Goal: Task Accomplishment & Management: Complete application form

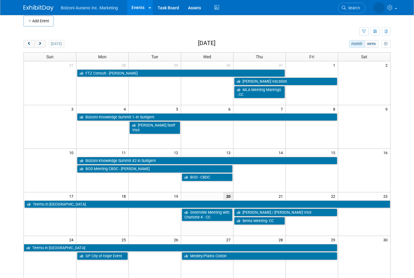
click at [34, 45] on button "prev" at bounding box center [28, 44] width 11 height 8
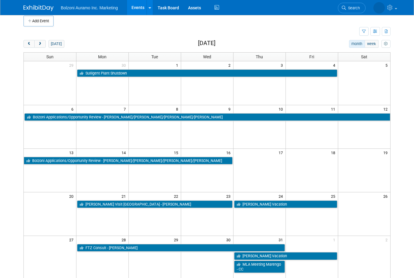
click at [42, 47] on button "next" at bounding box center [39, 44] width 11 height 8
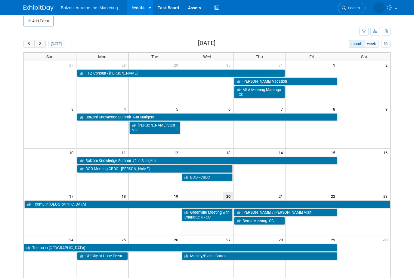
click at [45, 42] on button "next" at bounding box center [39, 44] width 11 height 8
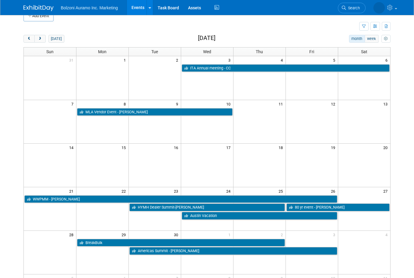
scroll to position [10, 0]
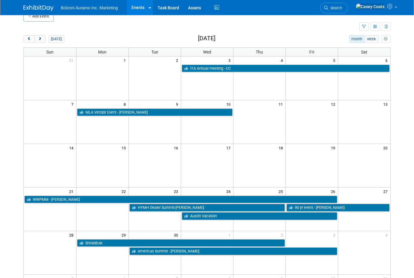
click at [39, 39] on span "next" at bounding box center [40, 39] width 5 height 4
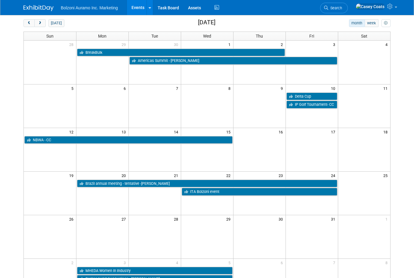
scroll to position [27, 0]
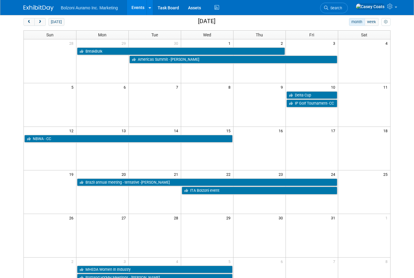
click at [40, 20] on span "next" at bounding box center [40, 22] width 5 height 4
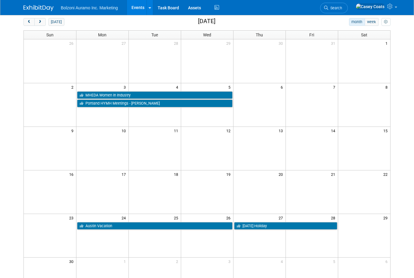
click at [40, 20] on span "next" at bounding box center [40, 22] width 5 height 4
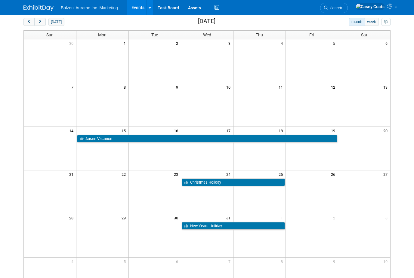
click at [24, 21] on button "prev" at bounding box center [28, 22] width 11 height 8
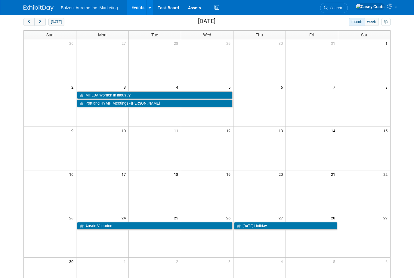
click at [25, 20] on button "prev" at bounding box center [28, 22] width 11 height 8
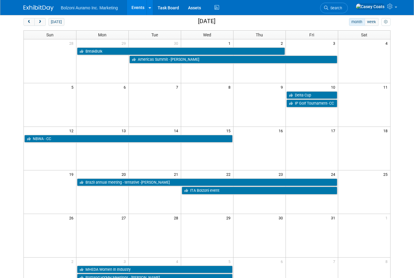
click at [33, 22] on button "prev" at bounding box center [28, 22] width 11 height 8
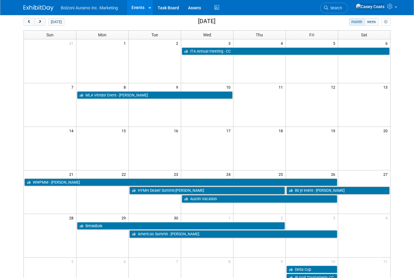
click at [43, 21] on button "next" at bounding box center [39, 22] width 11 height 8
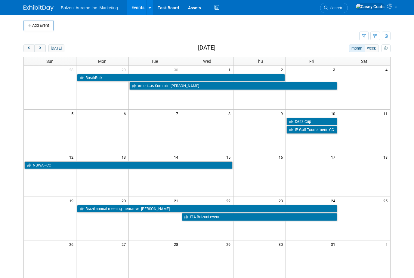
scroll to position [0, 0]
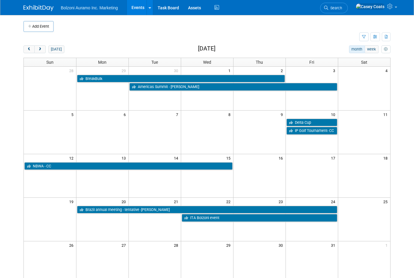
click at [26, 48] on button "prev" at bounding box center [28, 49] width 11 height 8
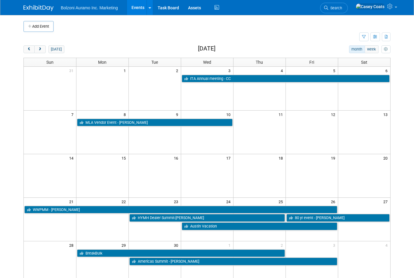
click at [26, 48] on button "prev" at bounding box center [28, 49] width 11 height 8
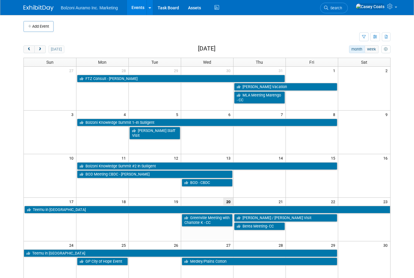
click at [27, 45] on button "prev" at bounding box center [28, 49] width 11 height 8
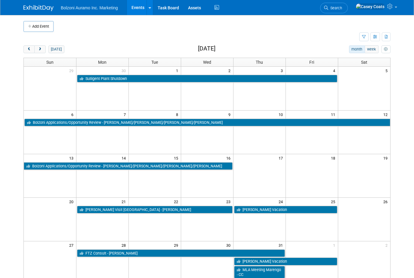
click at [42, 48] on span "next" at bounding box center [40, 50] width 5 height 4
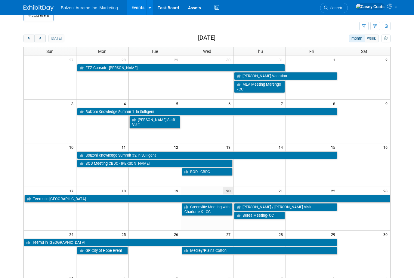
scroll to position [10, 0]
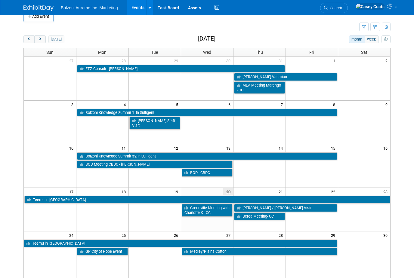
click at [42, 42] on button "next" at bounding box center [39, 40] width 11 height 8
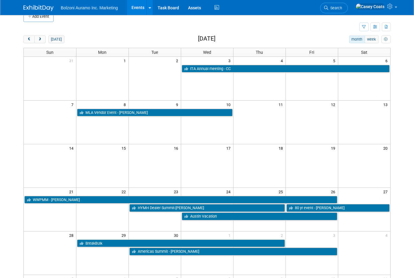
click at [42, 40] on span "next" at bounding box center [40, 40] width 5 height 4
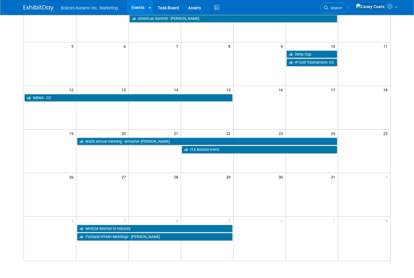
scroll to position [68, 0]
click at [96, 58] on td at bounding box center [102, 58] width 52 height 17
click at [100, 61] on td at bounding box center [102, 58] width 52 height 17
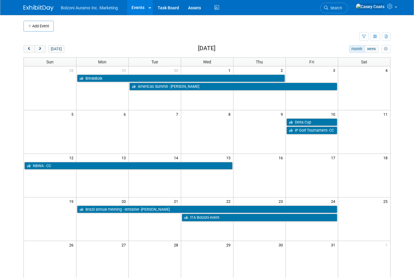
scroll to position [0, 0]
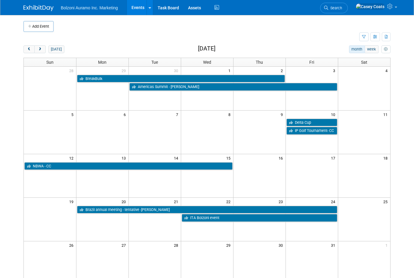
click at [36, 31] on button "Add Event" at bounding box center [38, 26] width 30 height 11
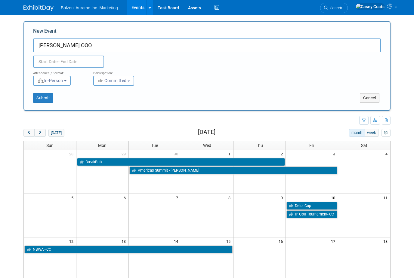
type input "[PERSON_NAME] OOO"
click at [51, 62] on input "text" at bounding box center [68, 62] width 71 height 12
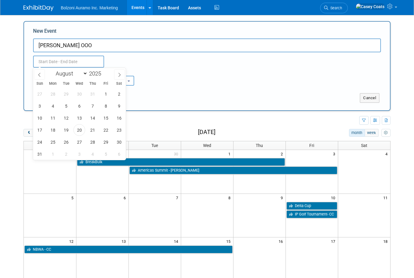
click at [119, 74] on icon at bounding box center [119, 75] width 4 height 4
click at [120, 76] on icon at bounding box center [119, 75] width 4 height 4
select select "9"
click at [57, 110] on span "6" at bounding box center [53, 106] width 12 height 12
click at [95, 107] on span "9" at bounding box center [93, 106] width 12 height 12
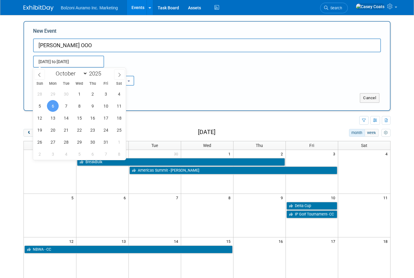
type input "[DATE] to [DATE]"
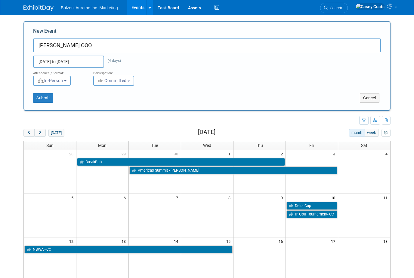
click at [42, 98] on button "Submit" at bounding box center [43, 98] width 20 height 10
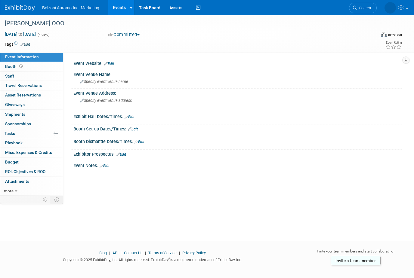
scroll to position [5, 0]
